Goal: Task Accomplishment & Management: Use online tool/utility

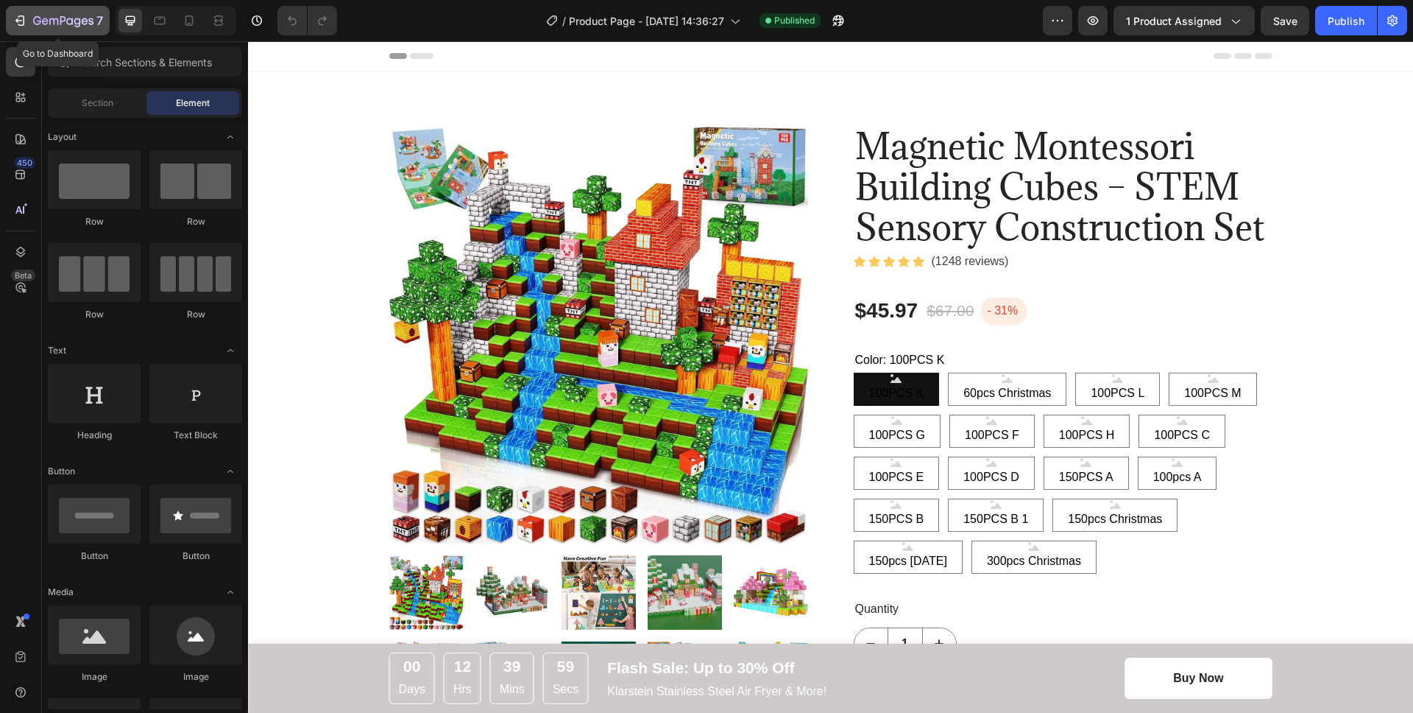
click at [35, 15] on icon "button" at bounding box center [63, 21] width 60 height 13
click at [93, 102] on span "Section" at bounding box center [98, 102] width 32 height 13
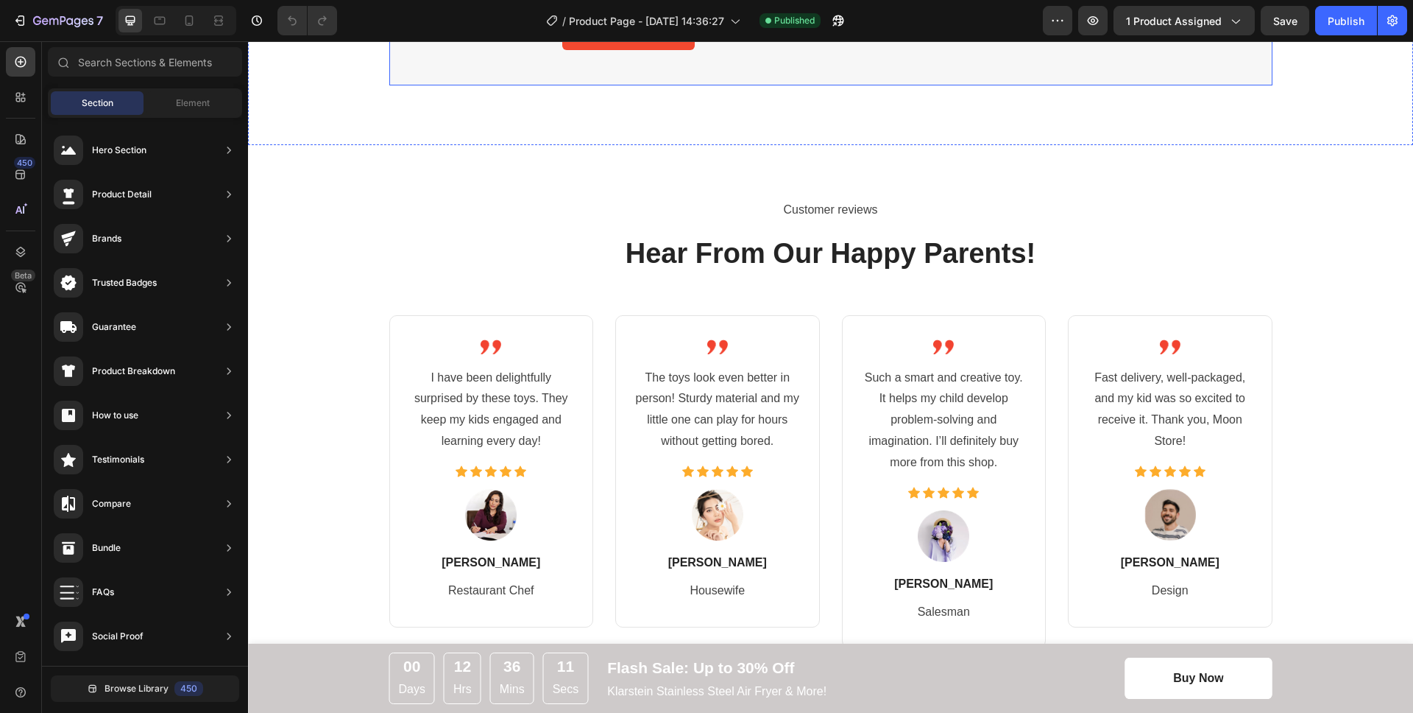
scroll to position [3405, 0]
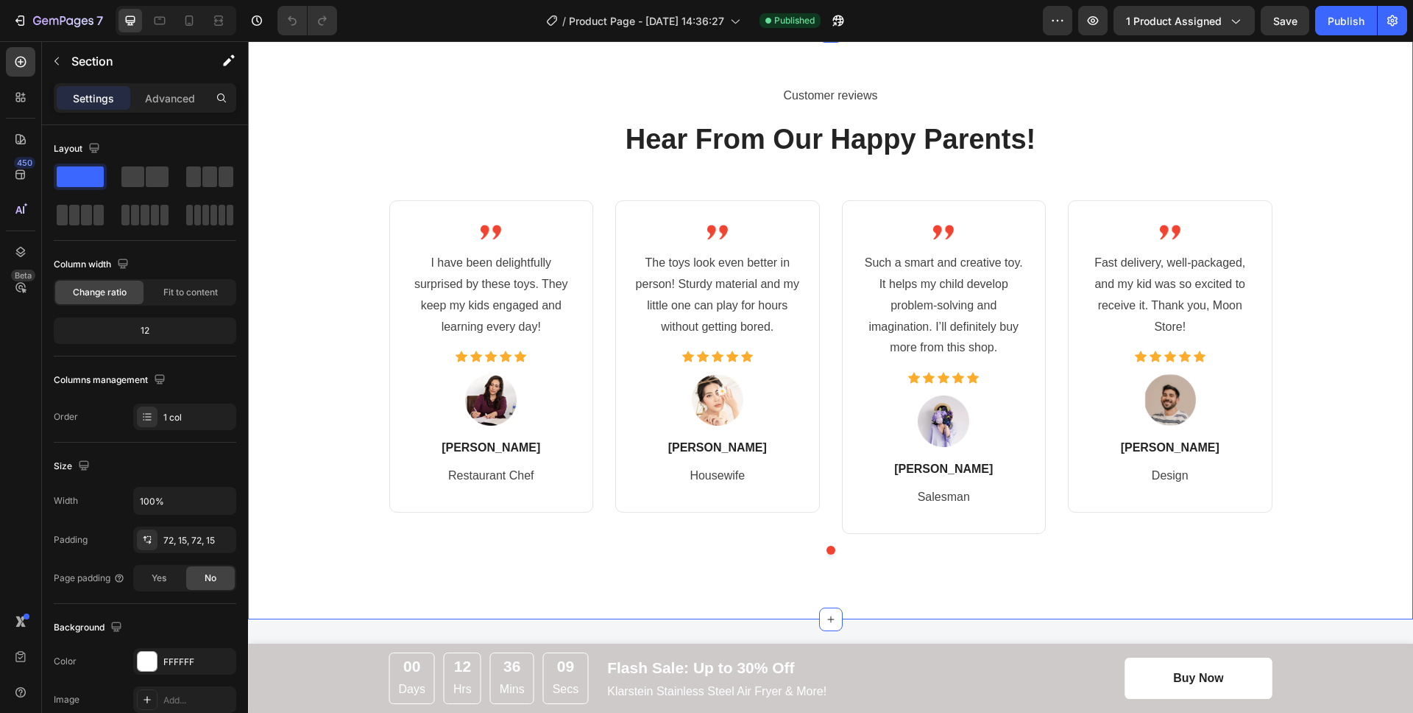
click at [1156, 305] on div "Customer reviews Text block Hear From Our Happy Parents! Heading Image I have b…" at bounding box center [830, 325] width 1143 height 482
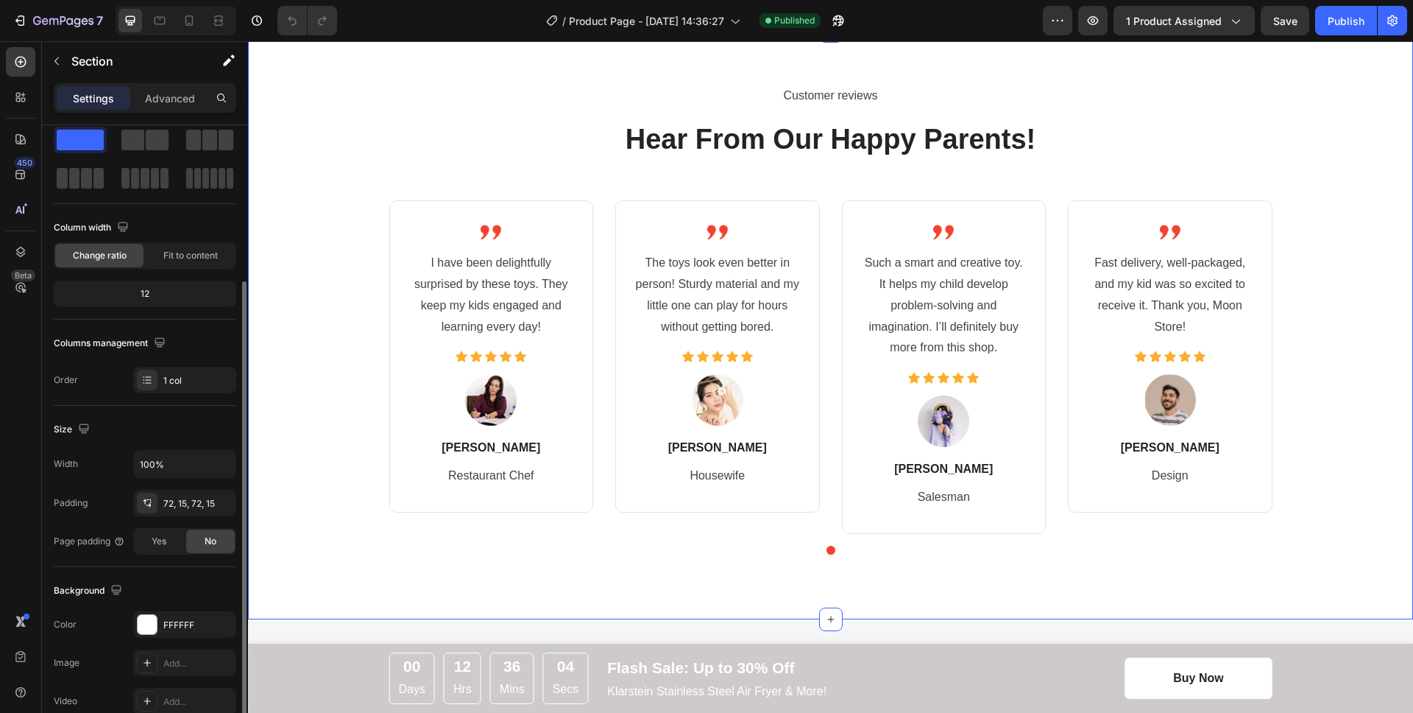
scroll to position [0, 0]
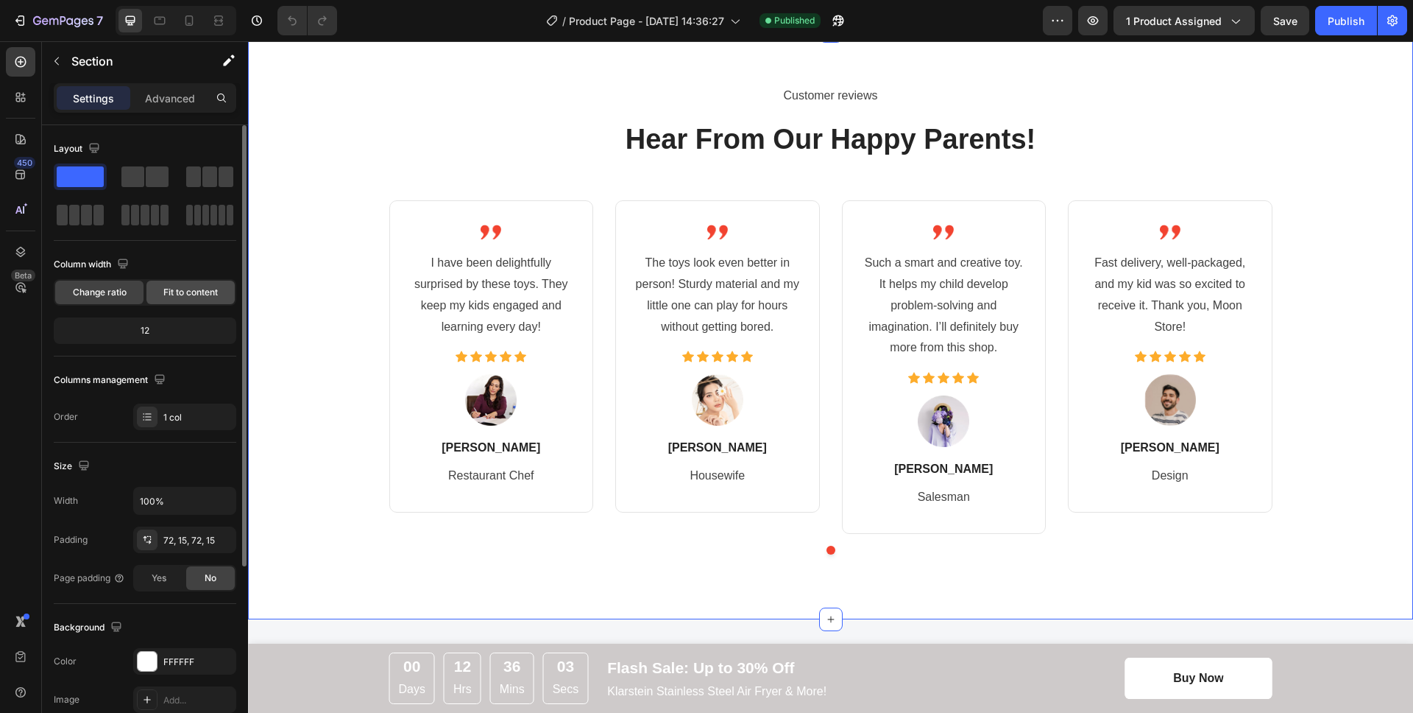
click at [177, 297] on span "Fit to content" at bounding box center [190, 292] width 54 height 13
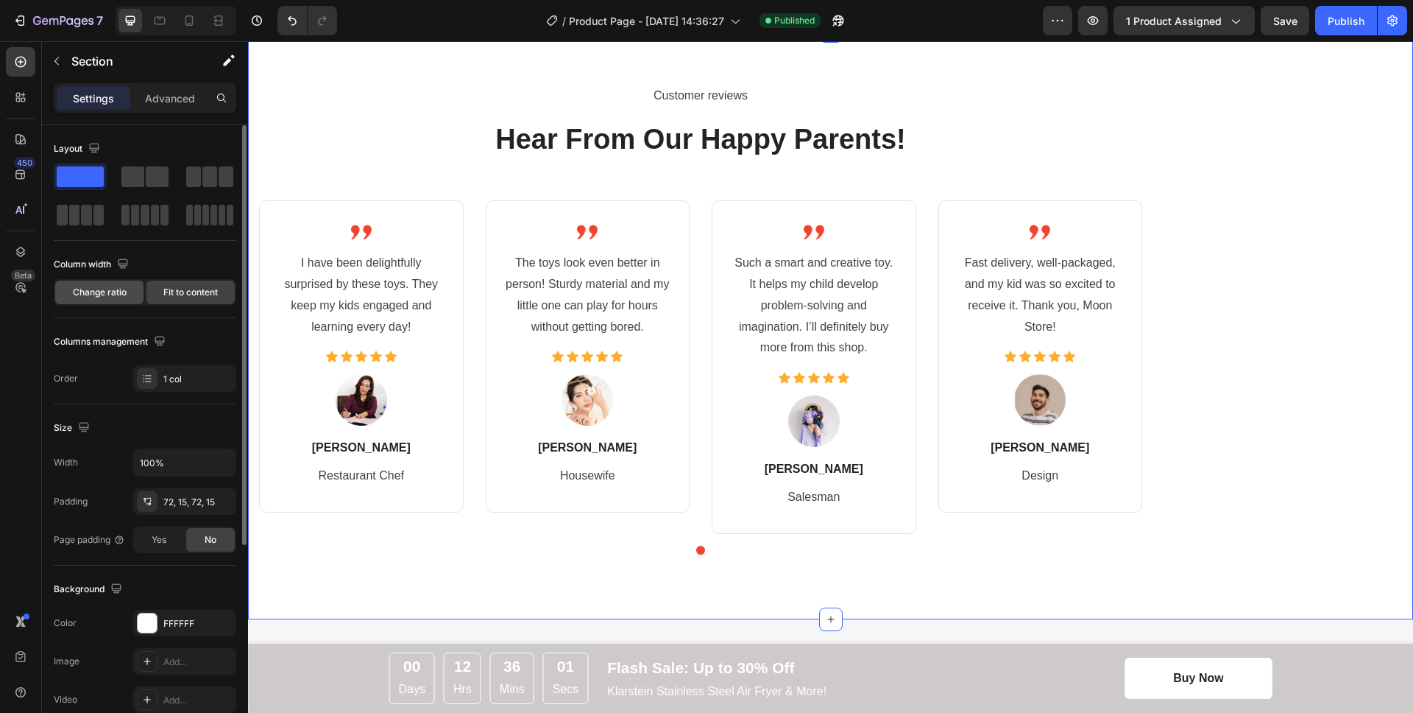
click at [119, 298] on span "Change ratio" at bounding box center [100, 292] width 54 height 13
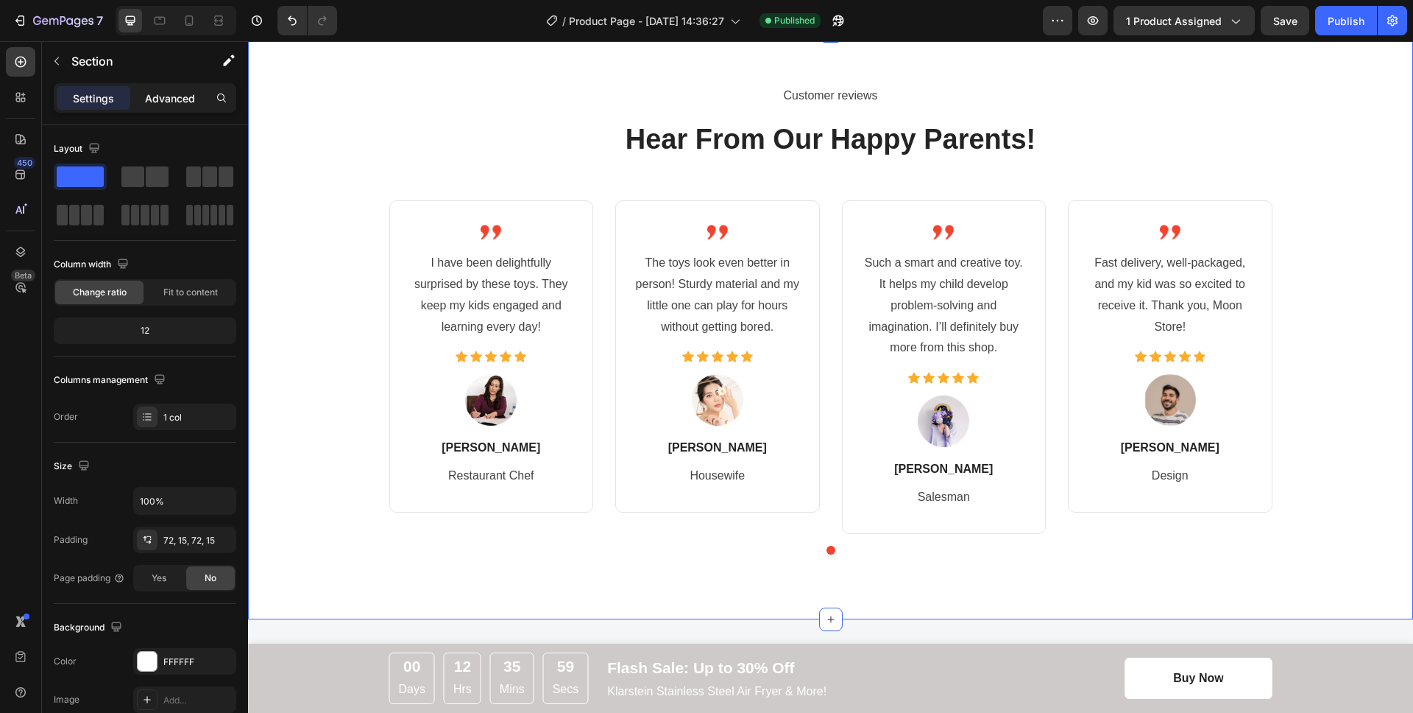
click at [168, 105] on div "Advanced" at bounding box center [170, 98] width 74 height 24
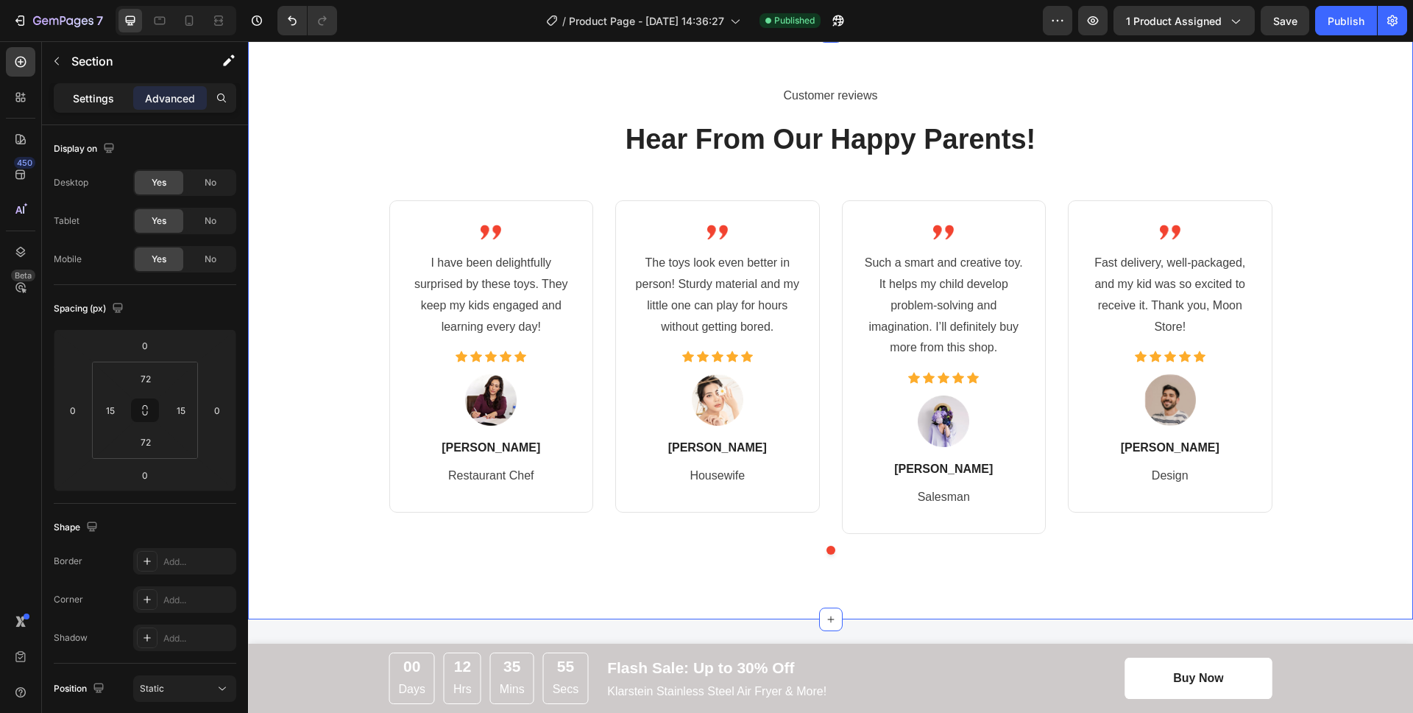
click at [105, 105] on p "Settings" at bounding box center [93, 98] width 41 height 15
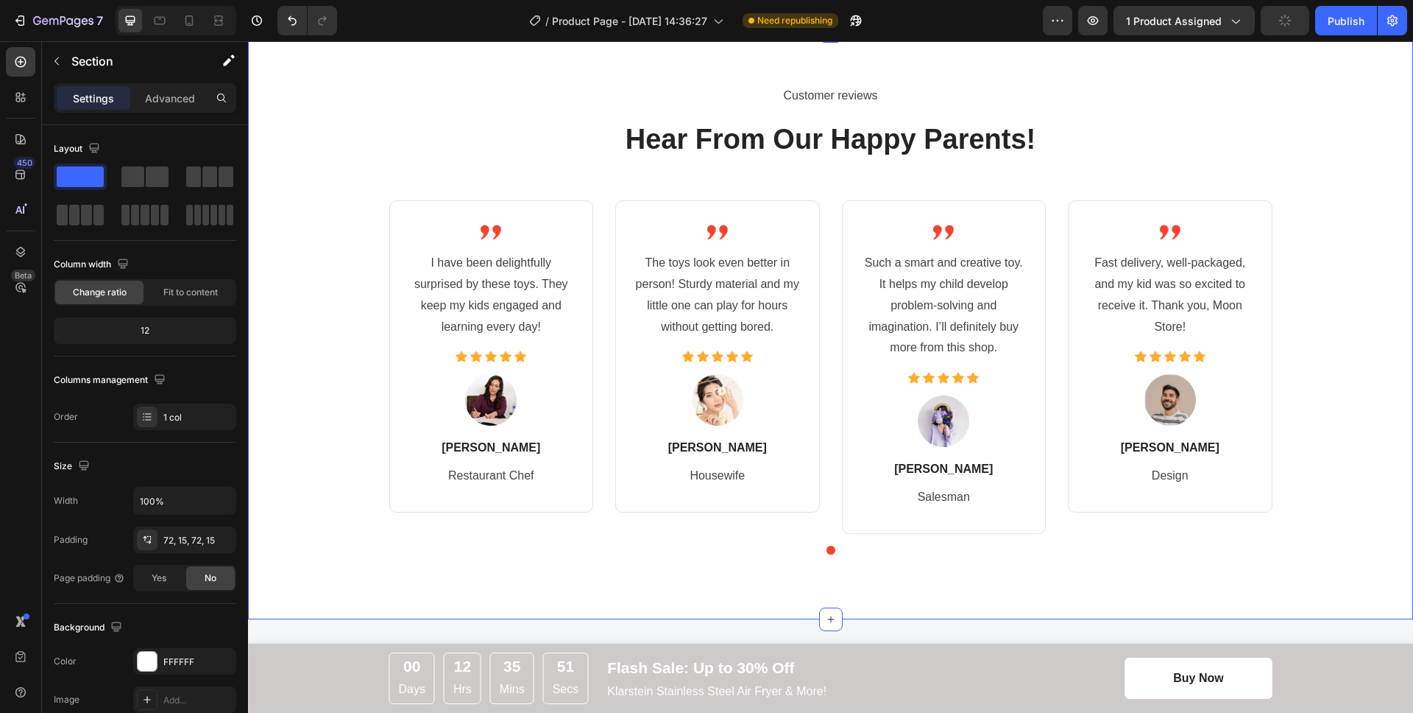
click at [1199, 24] on p "Create Theme Section" at bounding box center [1246, 16] width 94 height 13
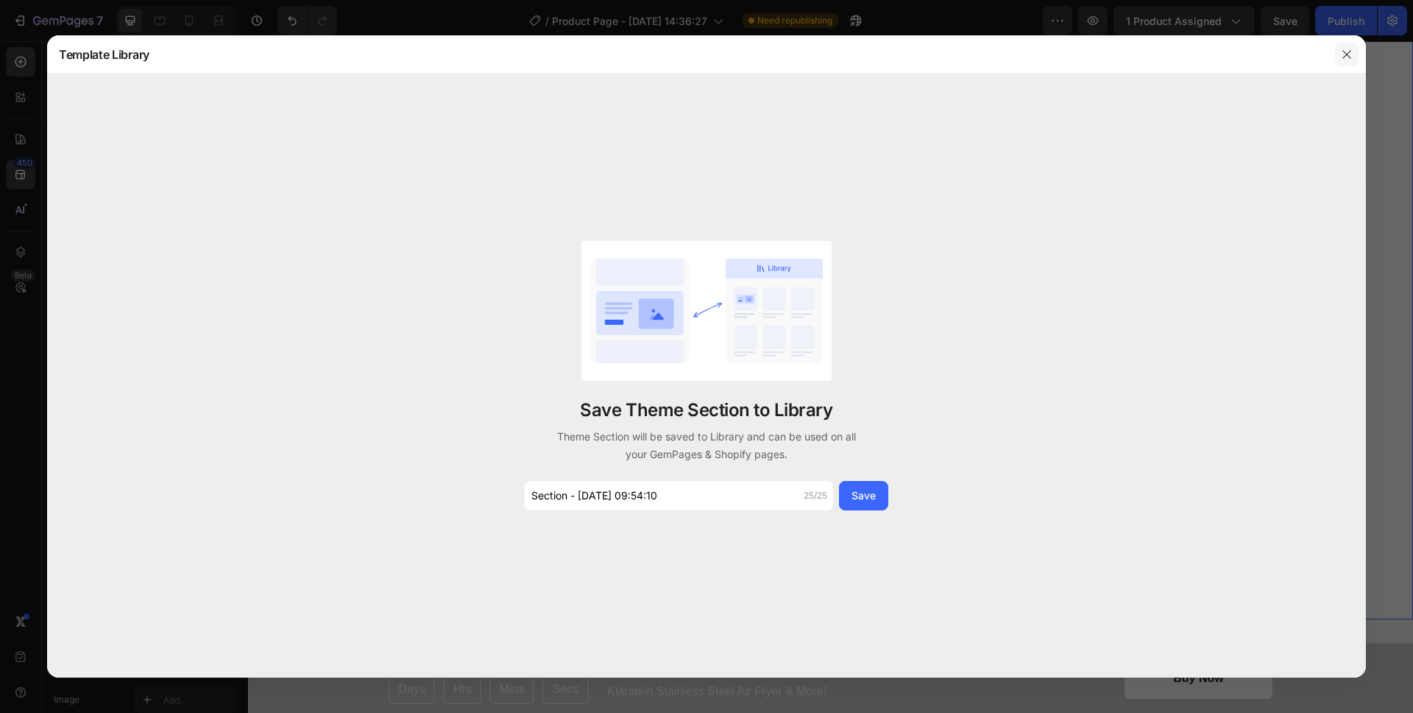
click at [1341, 46] on button "button" at bounding box center [1347, 55] width 24 height 24
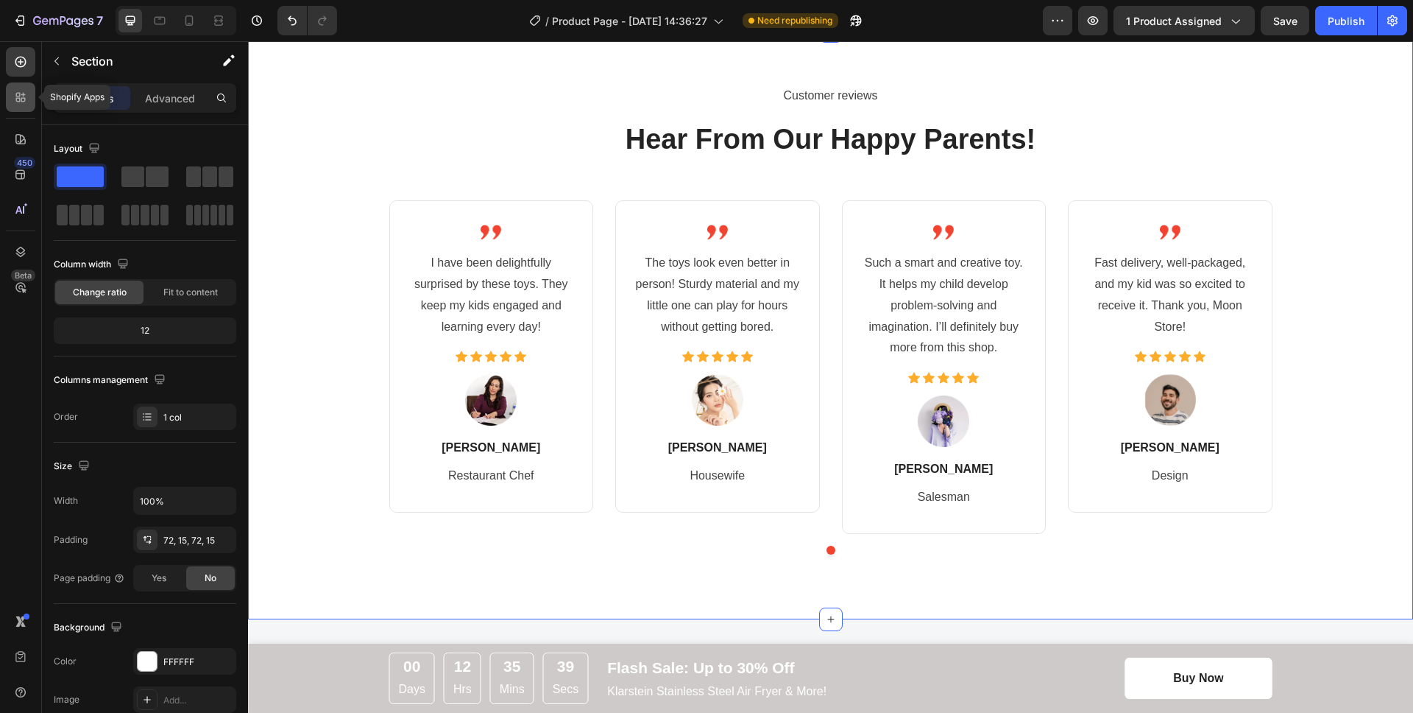
click at [24, 110] on div at bounding box center [20, 96] width 29 height 29
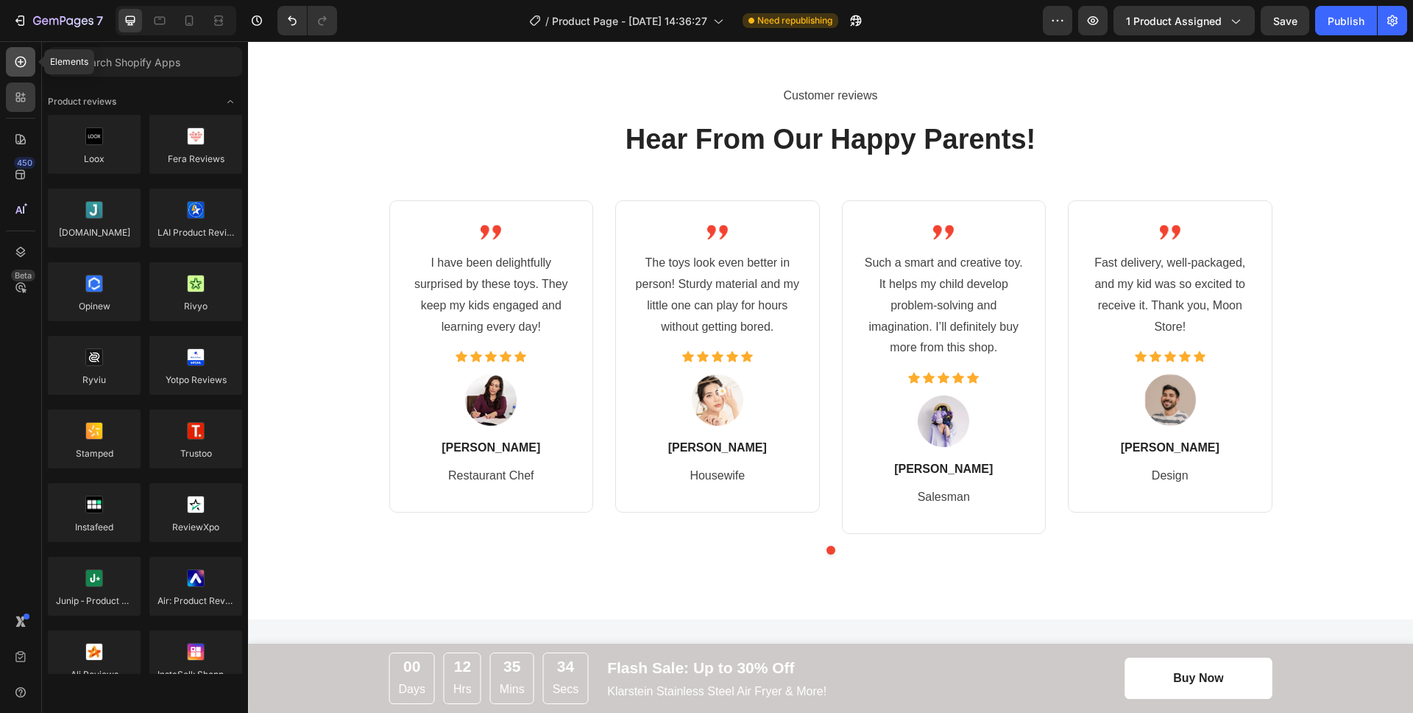
click at [25, 57] on icon at bounding box center [20, 61] width 15 height 15
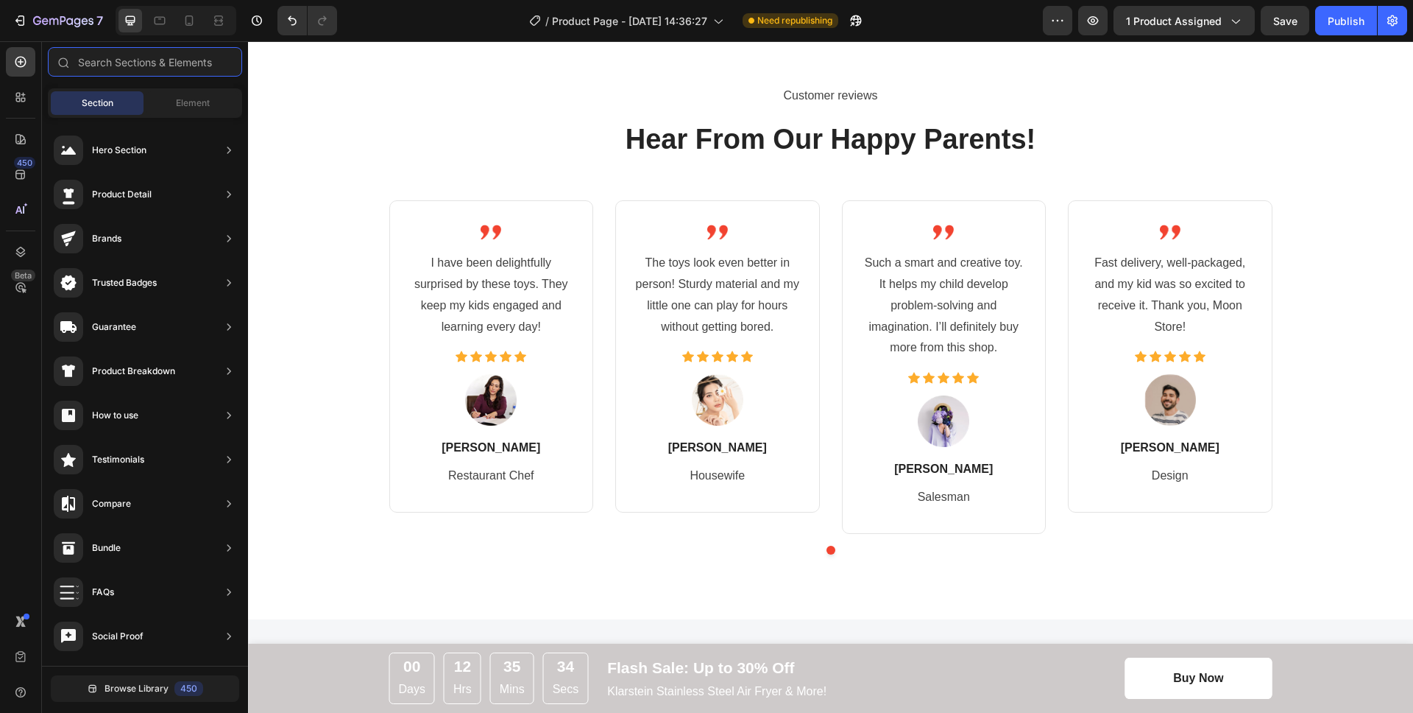
scroll to position [545, 0]
click at [195, 102] on span "Element" at bounding box center [193, 102] width 34 height 13
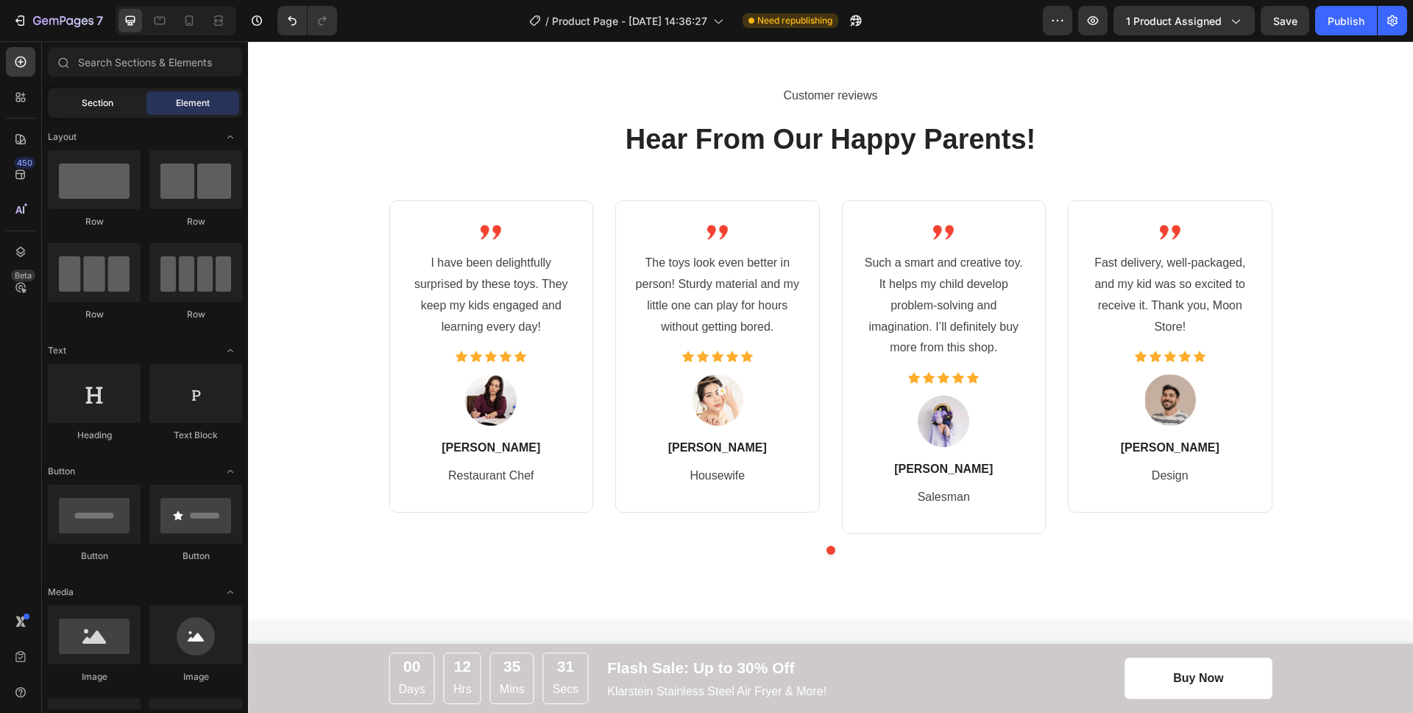
click at [127, 108] on div "Section" at bounding box center [97, 103] width 93 height 24
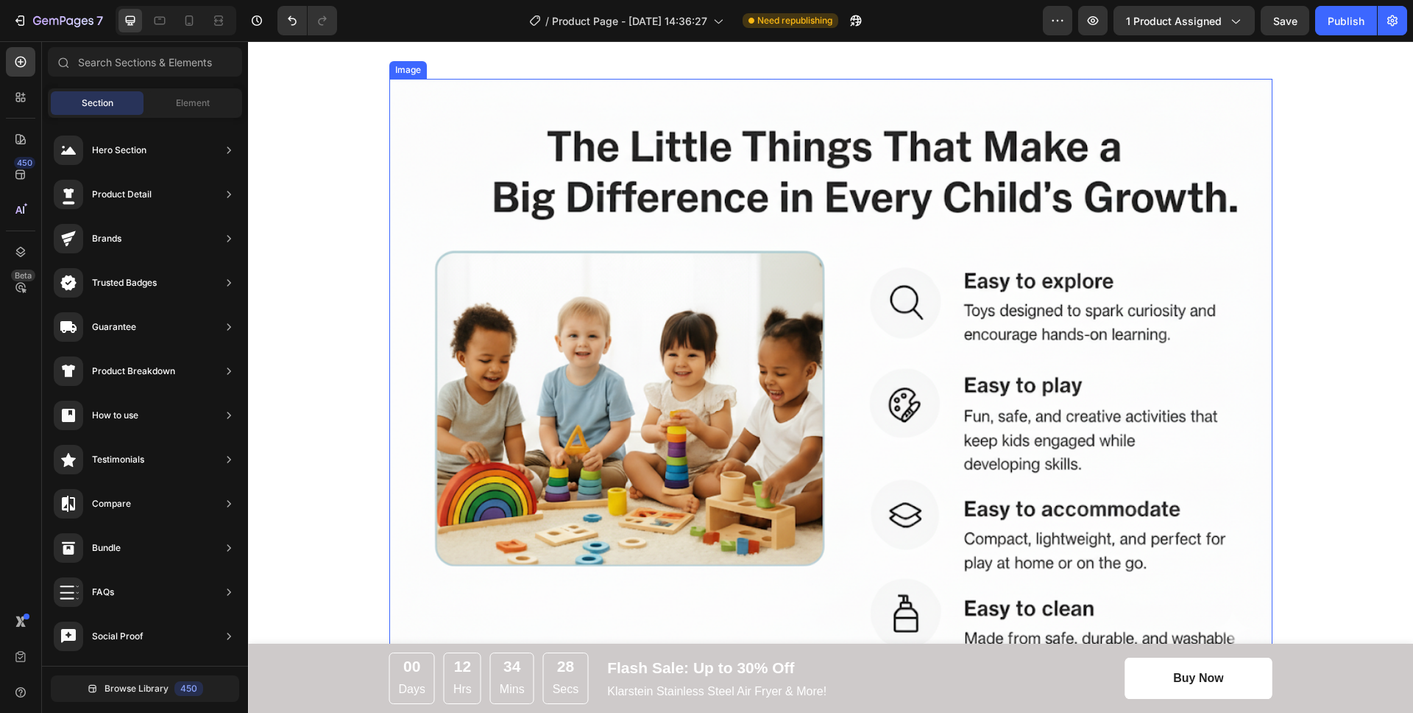
scroll to position [1908, 0]
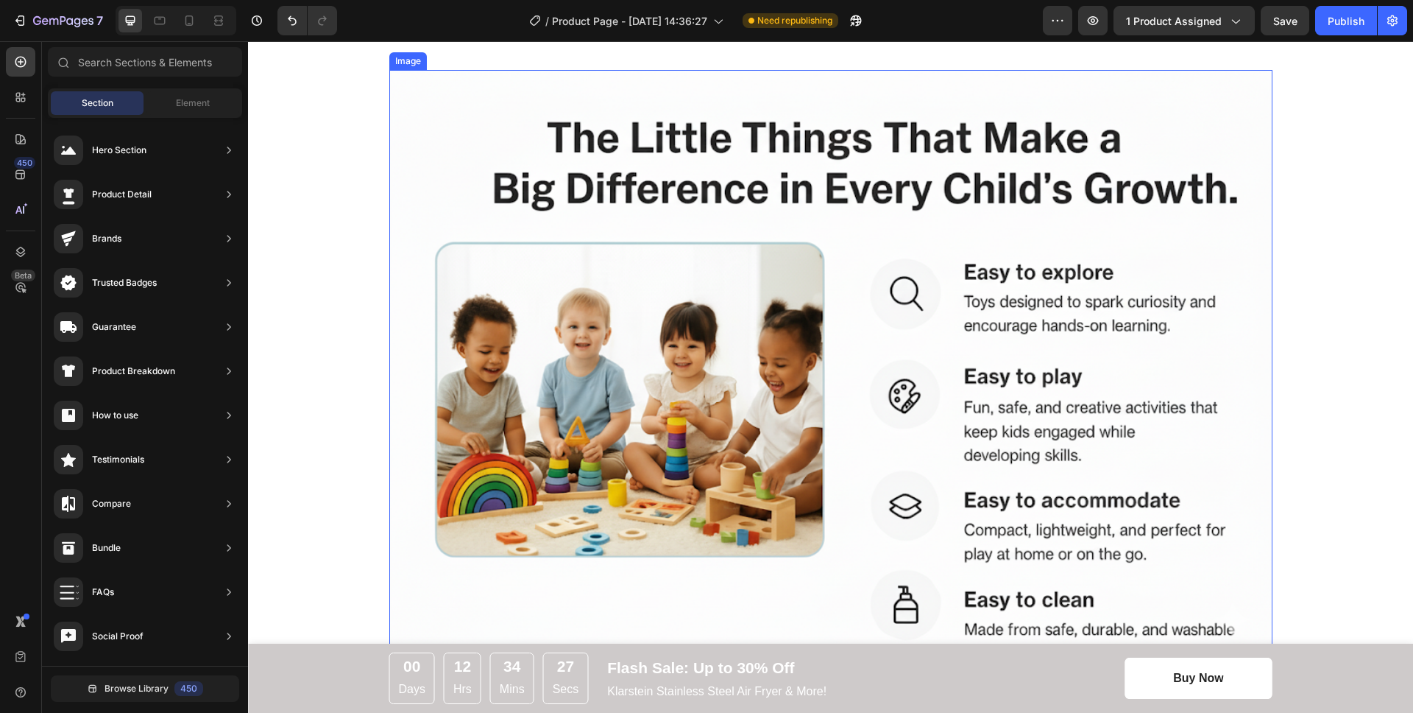
click at [1090, 278] on img at bounding box center [830, 364] width 883 height 589
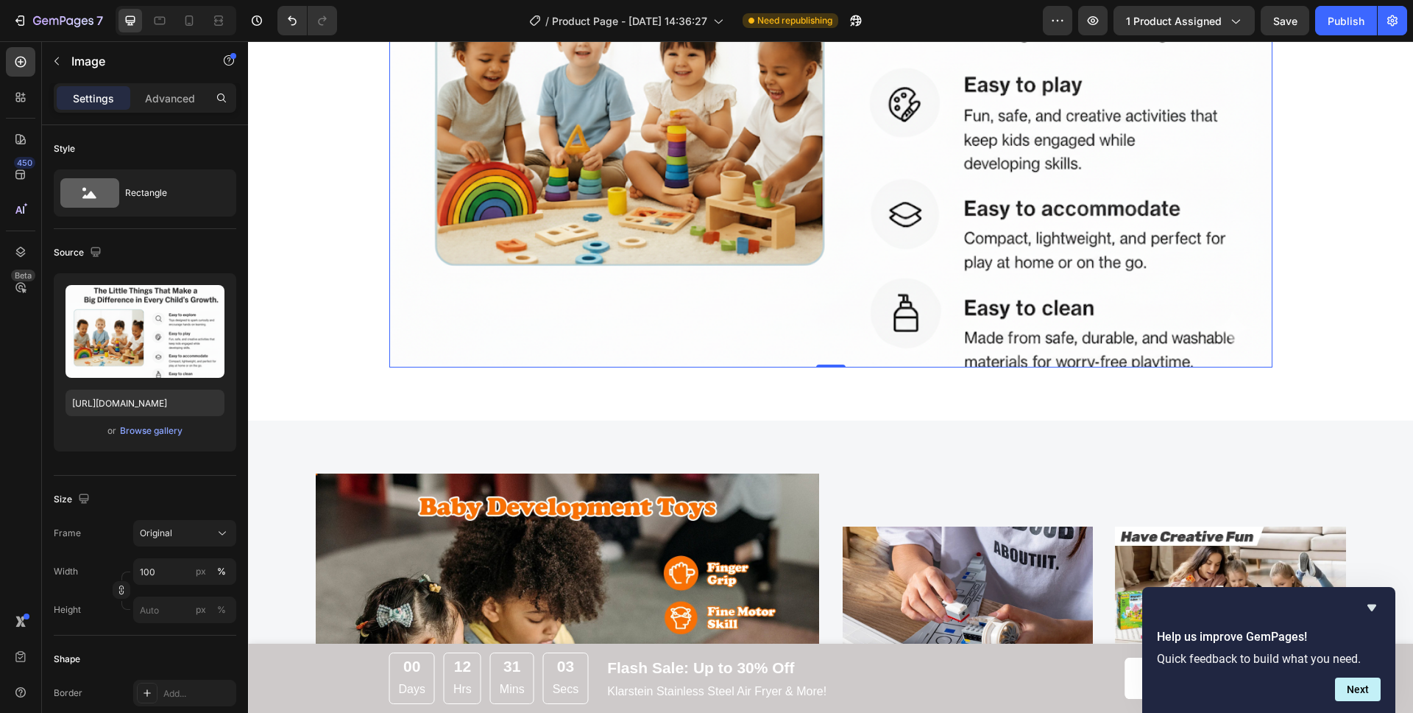
scroll to position [1957, 0]
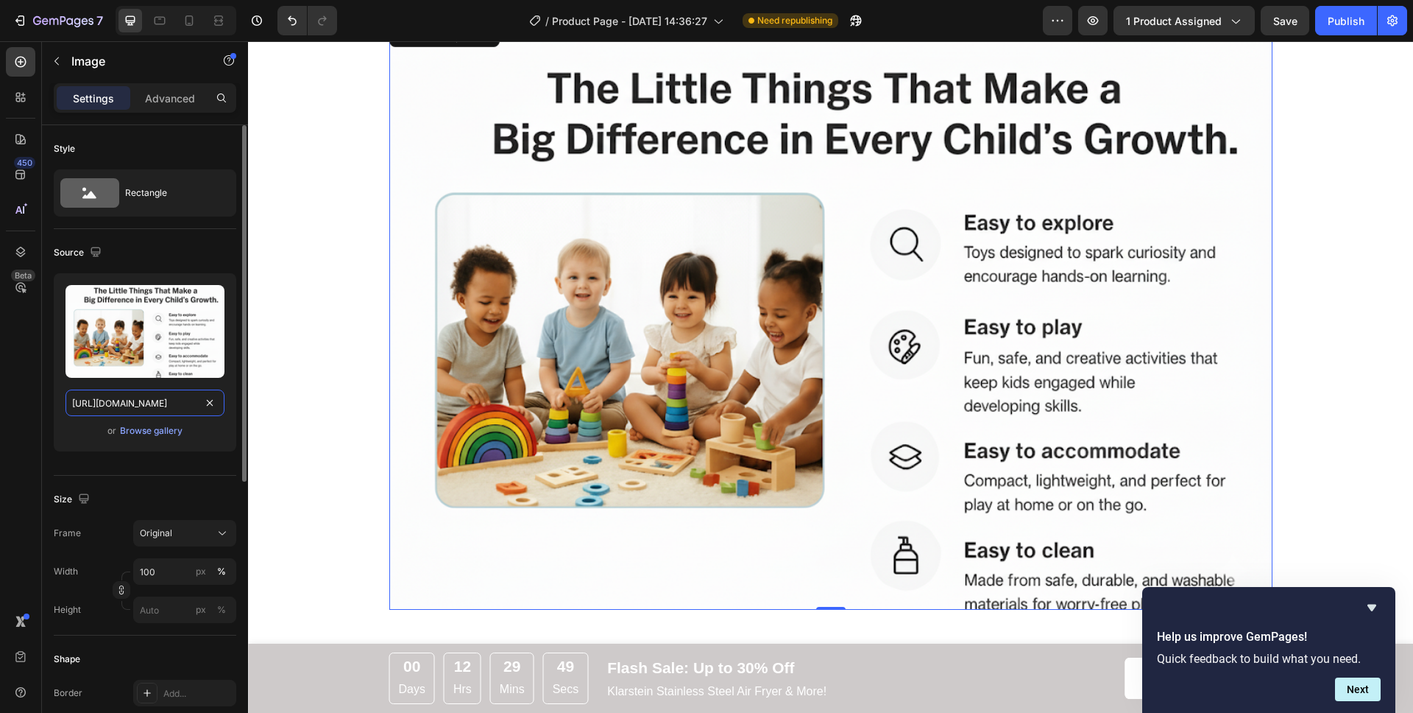
click at [163, 401] on input "https://cdn.shopify.com/s/files/1/0956/9855/0857/files/snh.png" at bounding box center [145, 402] width 159 height 27
paste input "Gemini_Generated_Image_em6gb7em6gb7em6g.png?v=1759115009"
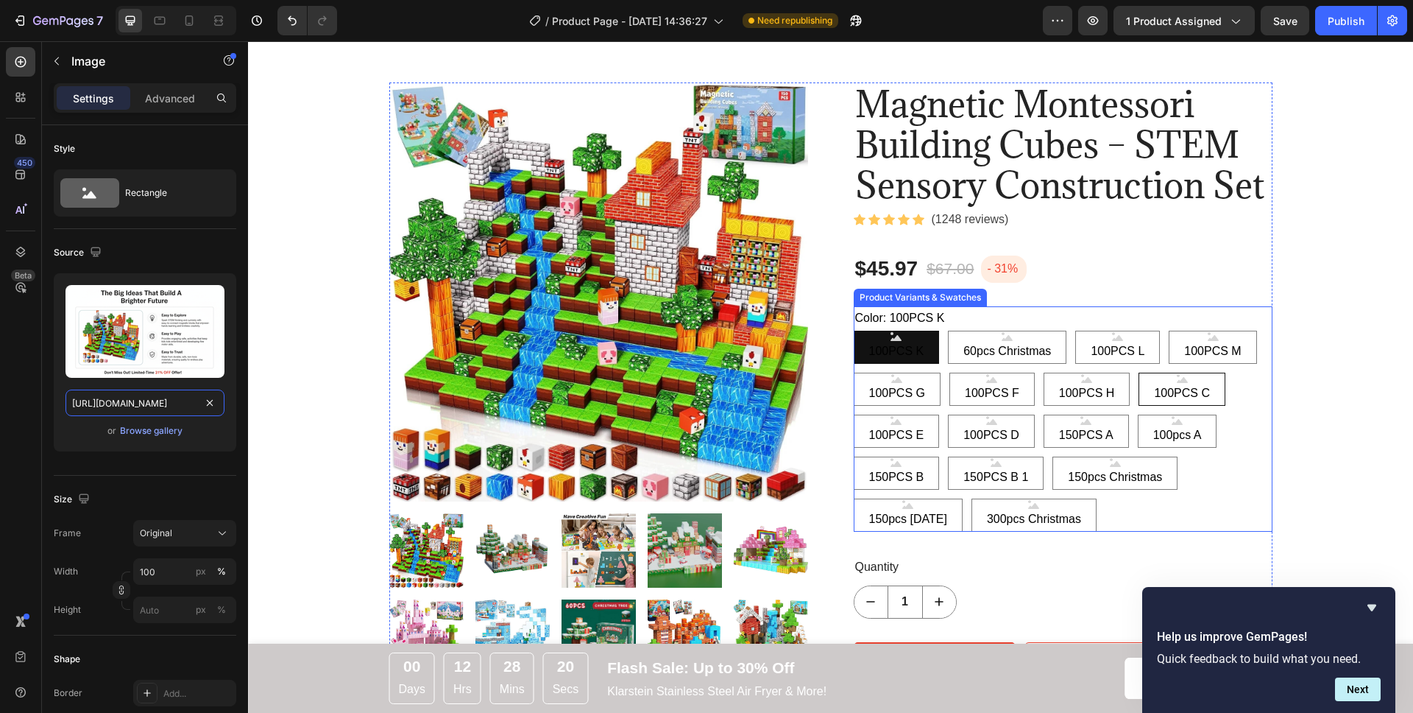
scroll to position [18, 0]
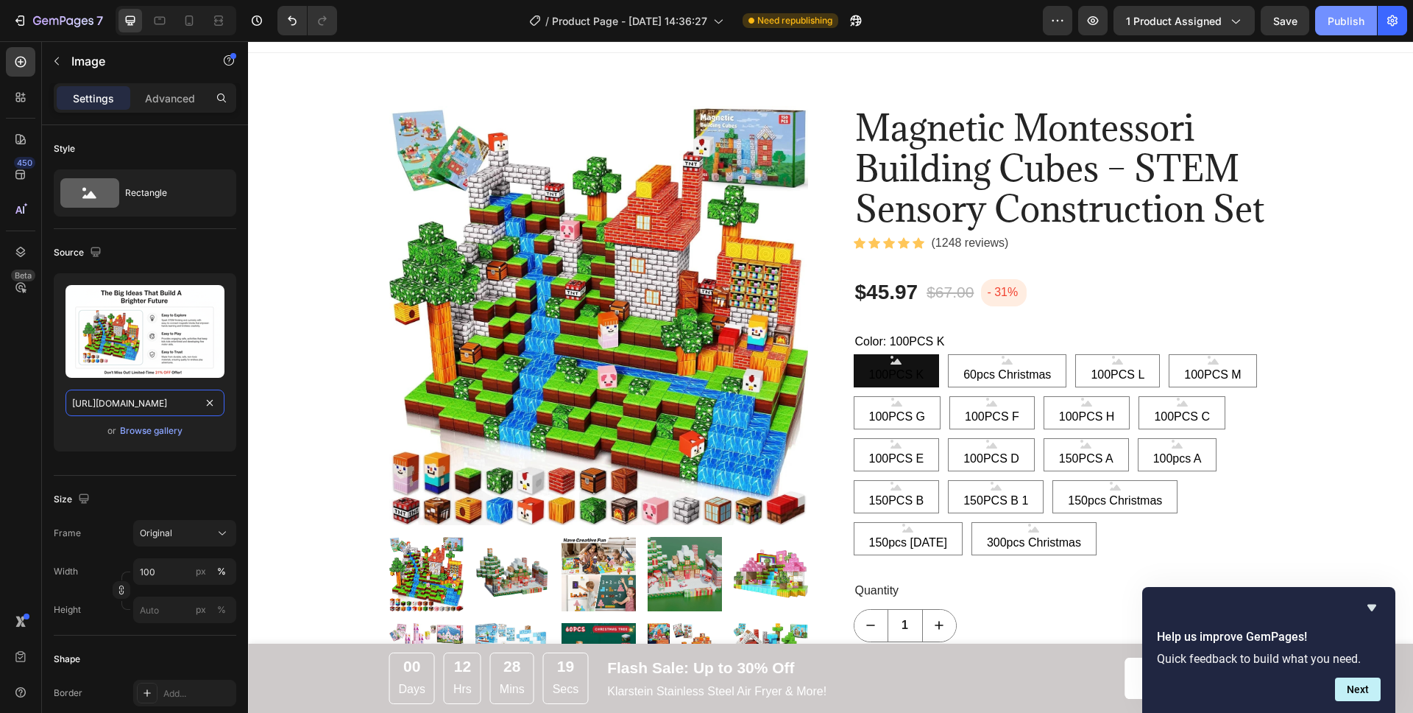
type input "https://cdn.shopify.com/s/files/1/0956/9855/0857/files/Gemini_Generated_Image_e…"
click at [1338, 27] on div "Publish" at bounding box center [1346, 20] width 37 height 15
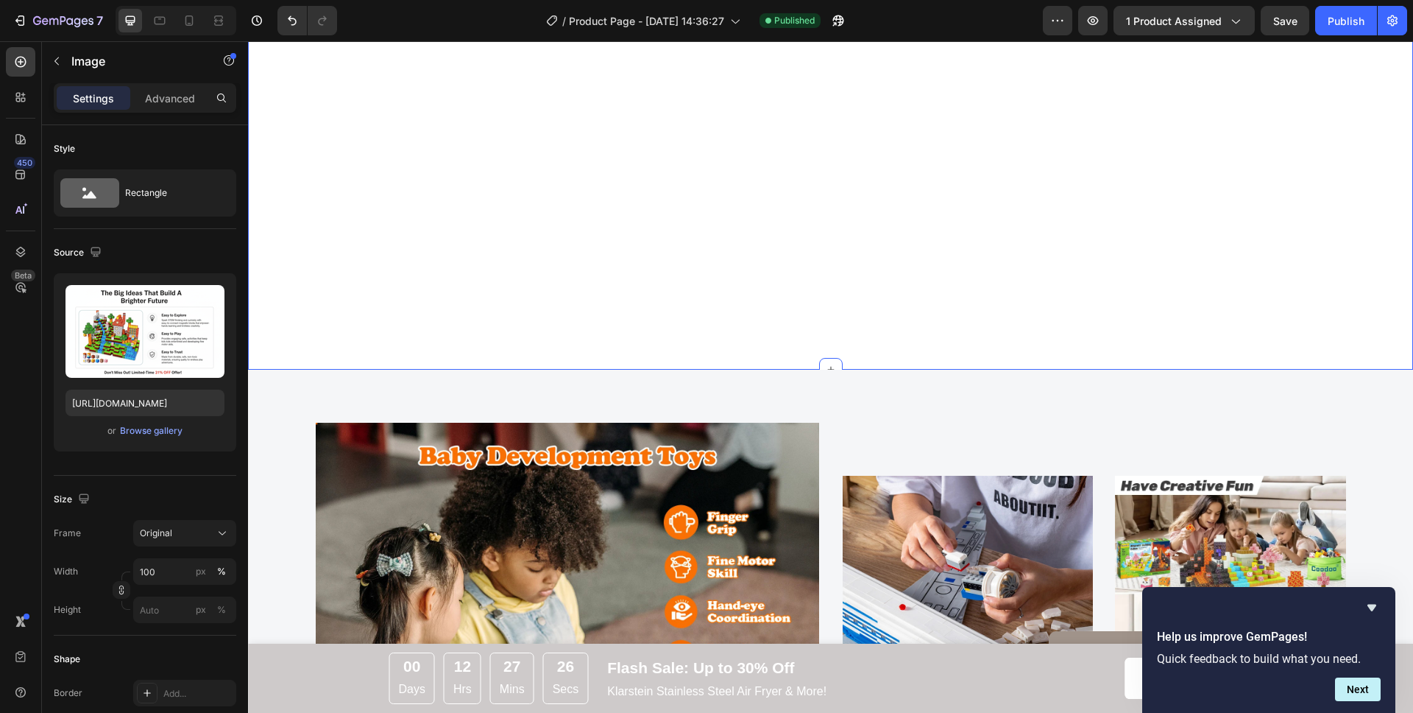
scroll to position [2165, 0]
